Goal: Task Accomplishment & Management: Manage account settings

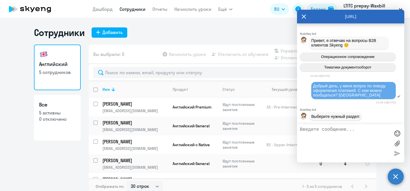
select select "30"
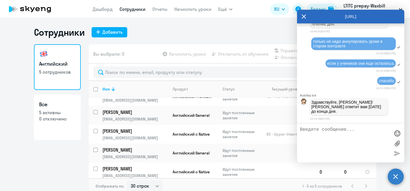
click at [325, 141] on textarea at bounding box center [345, 143] width 90 height 33
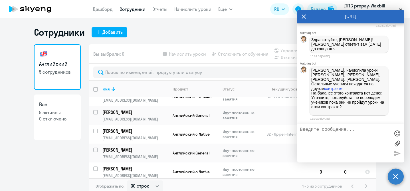
scroll to position [10477, 0]
type textarea "спасибо, не переводим пока есть уроки"
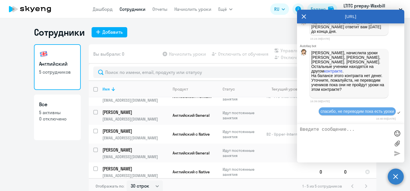
scroll to position [10495, 0]
click at [74, 164] on div "Английский 5 сотрудников Все 5 активны 0 отключено" at bounding box center [57, 117] width 47 height 146
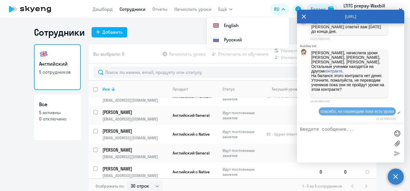
click at [305, 17] on icon at bounding box center [304, 17] width 5 height 14
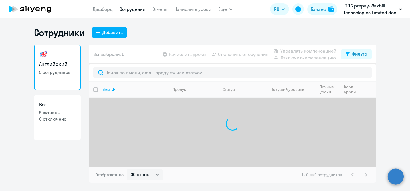
select select "30"
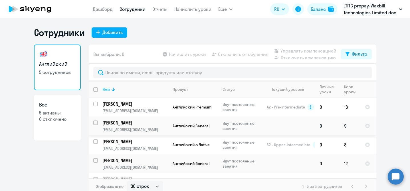
scroll to position [13, 0]
